Goal: Find specific page/section: Find specific page/section

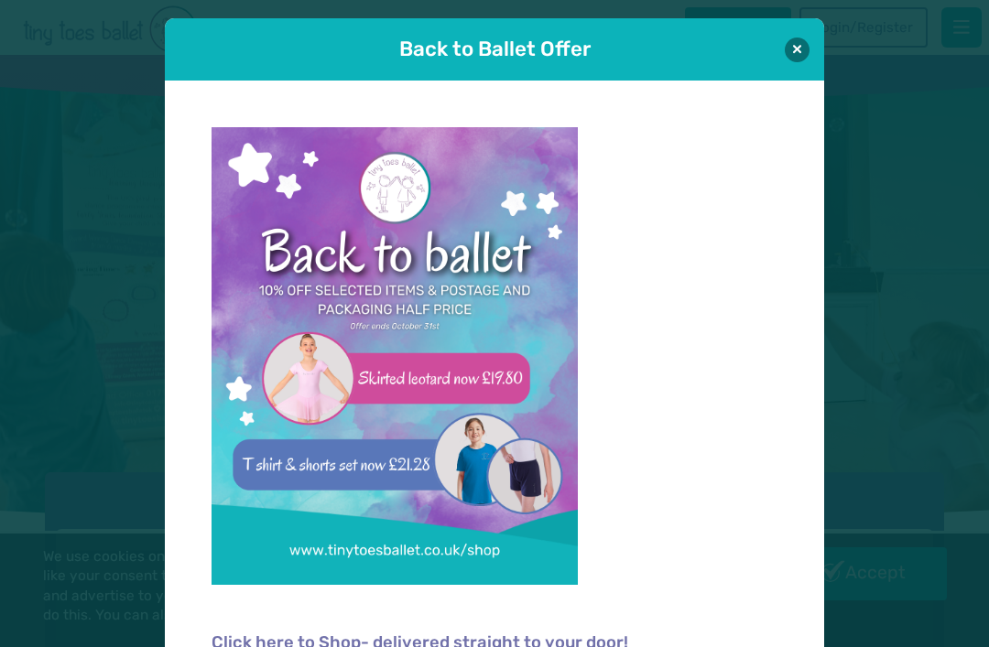
click at [800, 49] on button at bounding box center [797, 50] width 25 height 25
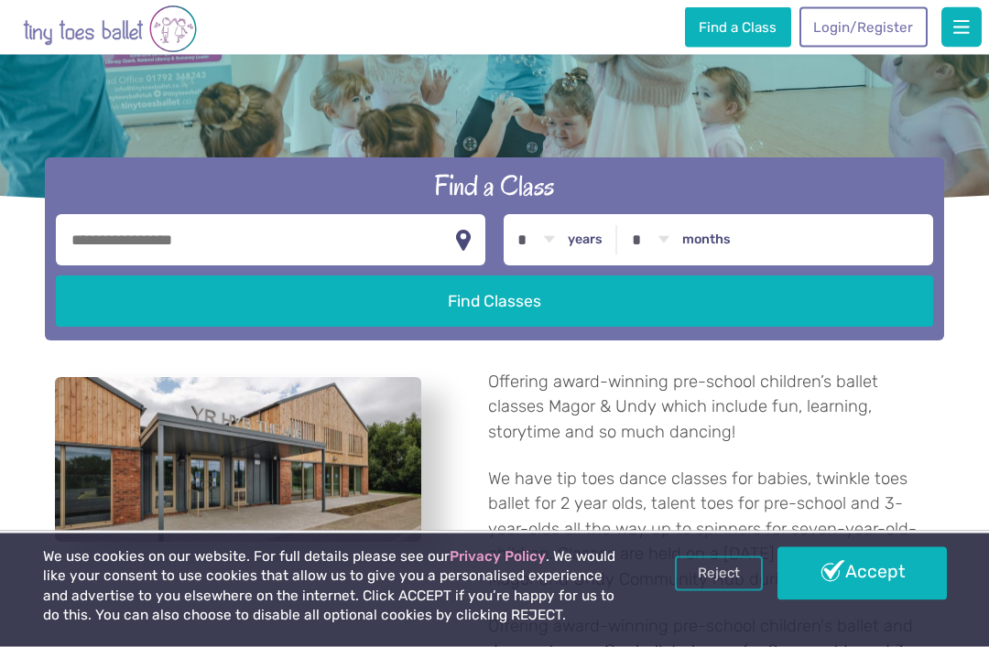
scroll to position [316, 0]
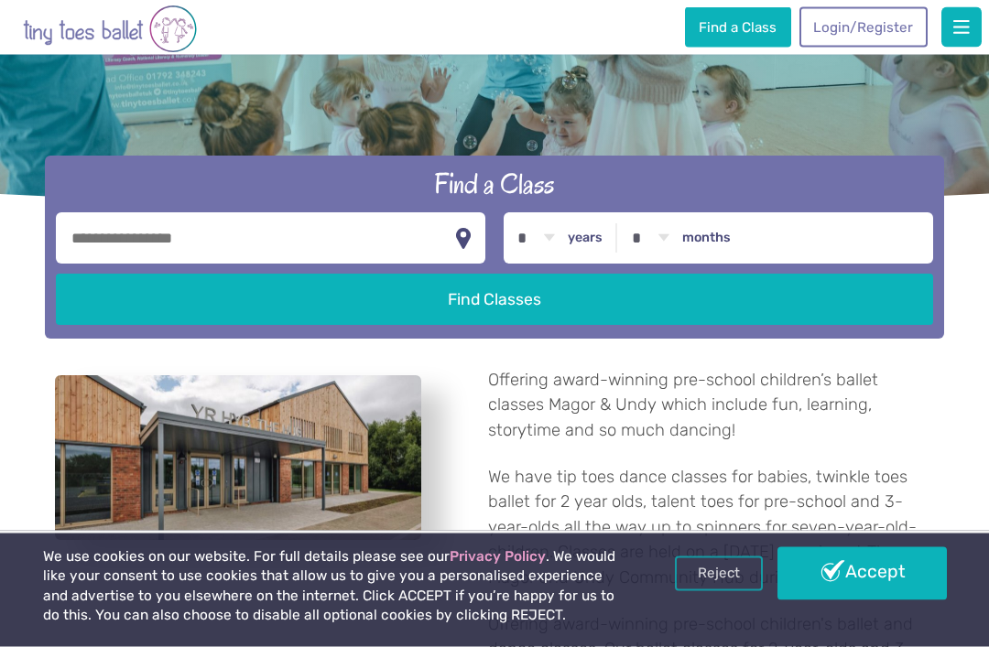
click at [564, 254] on select "* * * * * * * * * * ** ** **" at bounding box center [536, 238] width 57 height 51
select select "*"
click at [505, 315] on button "Find Classes" at bounding box center [494, 299] width 876 height 51
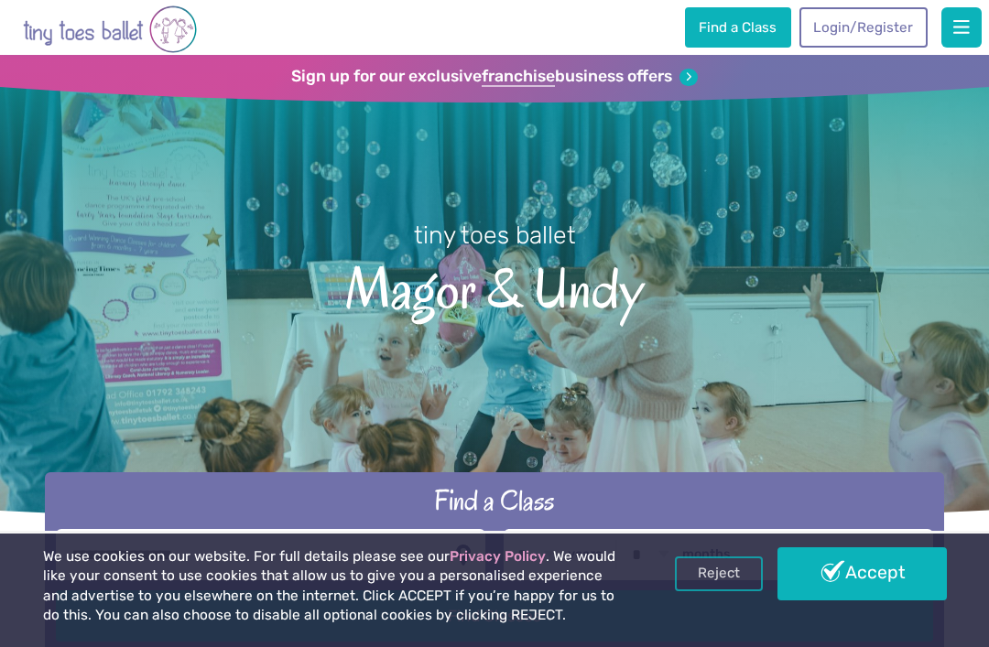
select select "*"
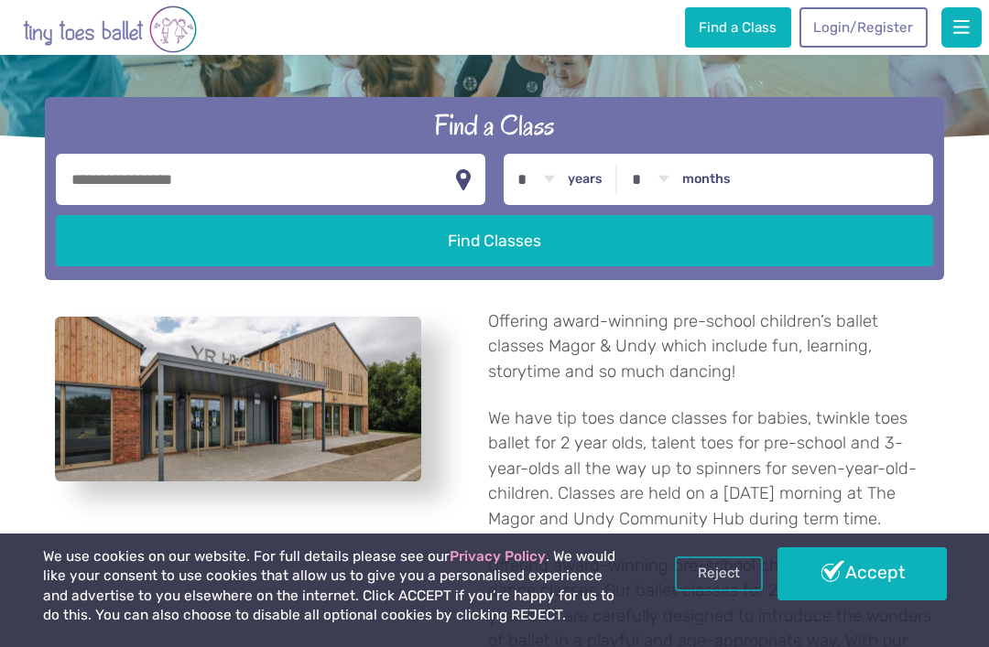
click at [297, 190] on input "text" at bounding box center [270, 179] width 429 height 51
type input "*******"
click at [494, 259] on button "Find Classes" at bounding box center [494, 240] width 876 height 51
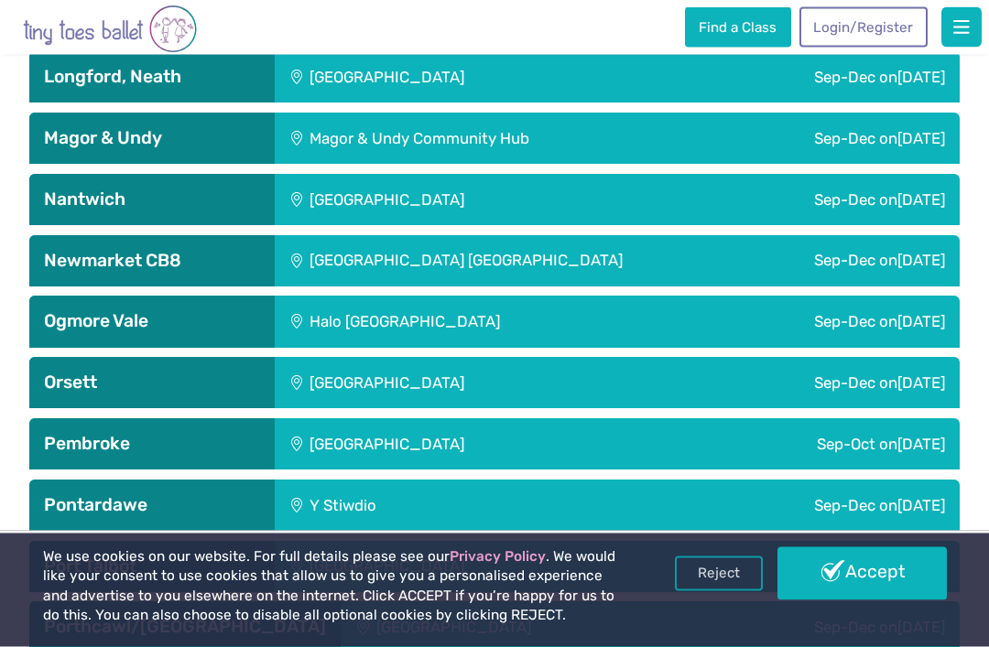
scroll to position [3789, 0]
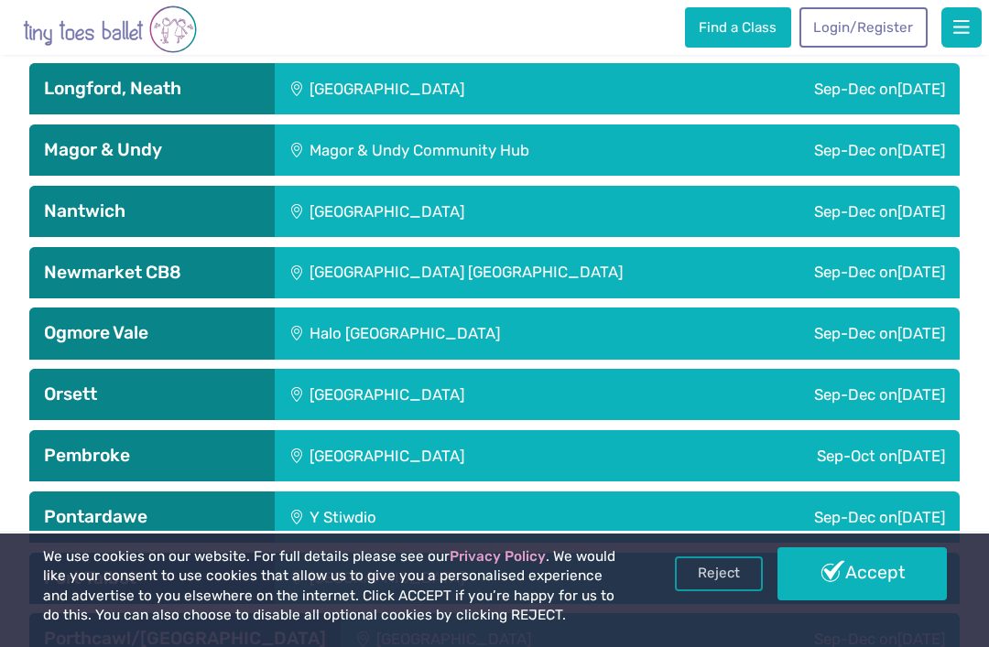
click at [655, 176] on div "Magor & Undy Community Hub" at bounding box center [489, 150] width 429 height 51
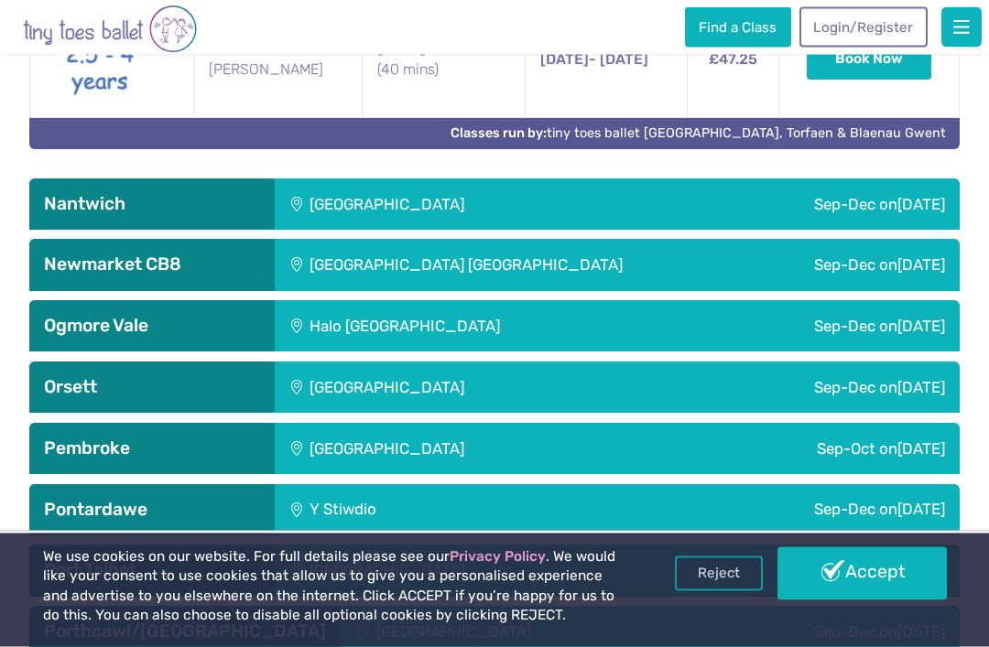
scroll to position [4486, 0]
click at [869, 601] on link "Accept" at bounding box center [861, 574] width 168 height 53
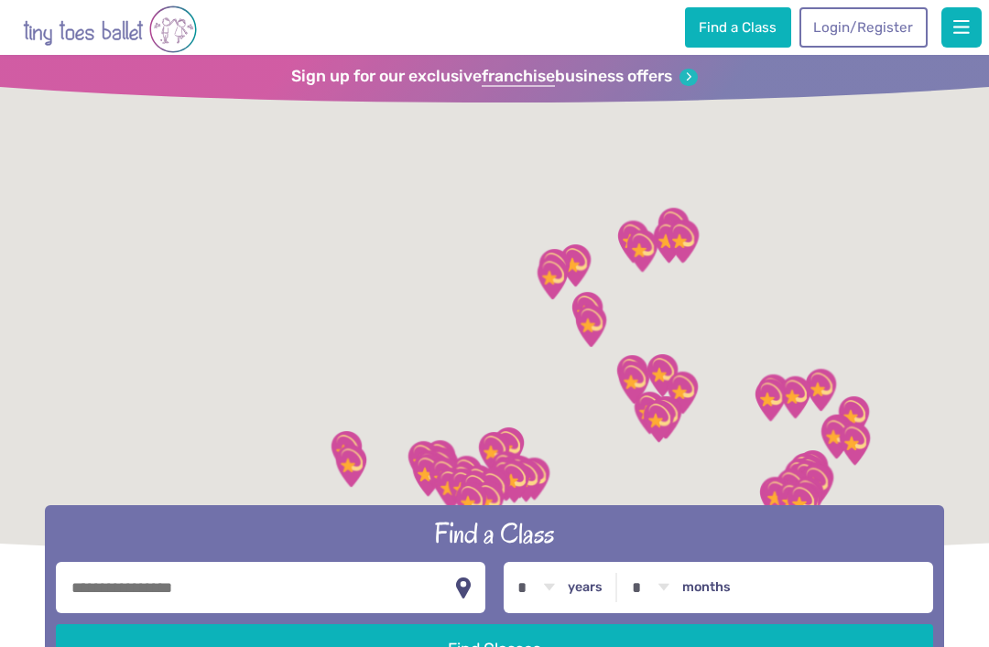
scroll to position [4545, 0]
